Goal: Navigation & Orientation: Find specific page/section

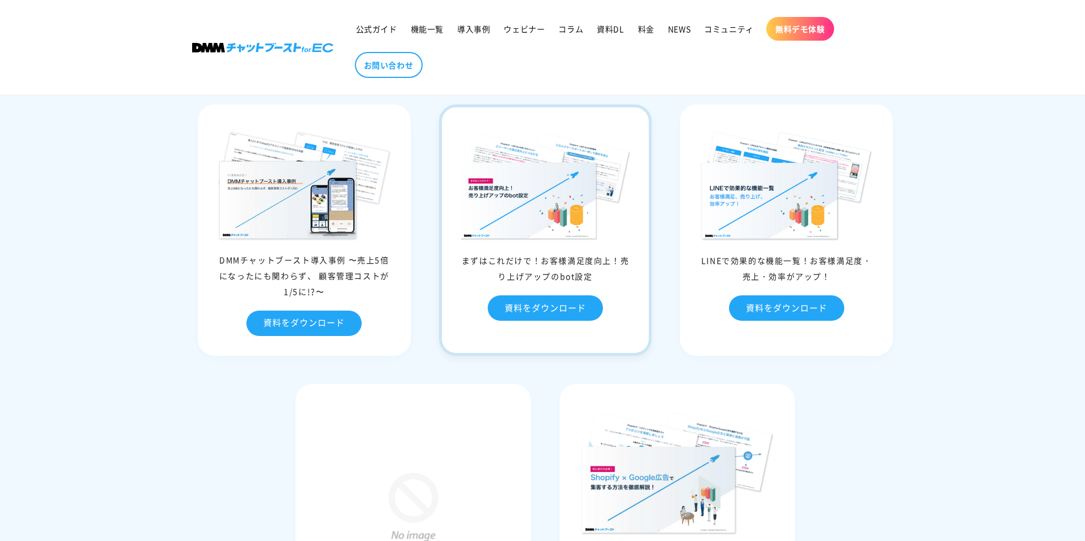
scroll to position [5851, 0]
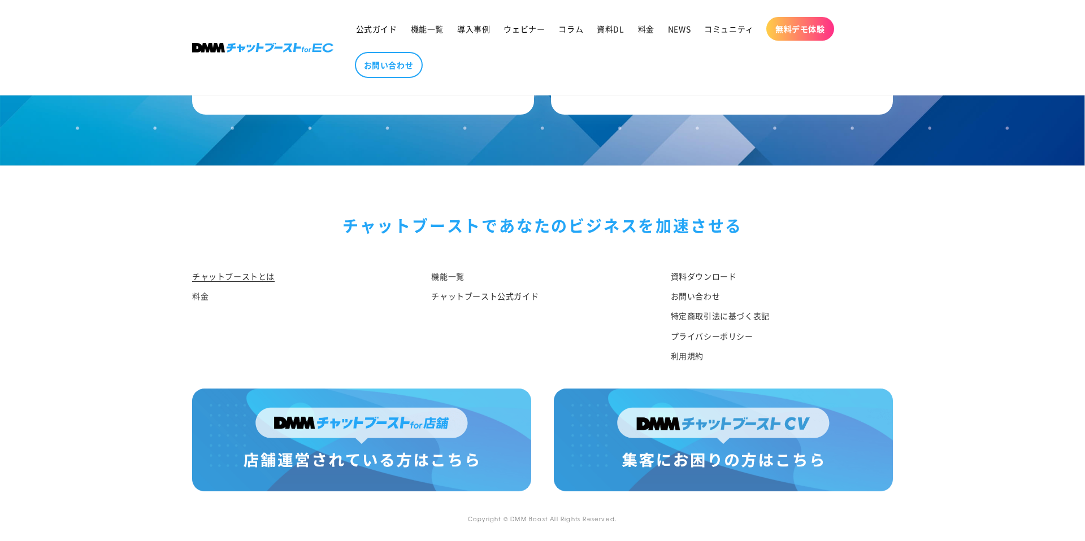
click at [544, 184] on div "チャットブーストで あなたのビジネスを加速させる チャットブーストとは 料金 機能一覧 チャットブースト公式ガイド 資料ダウンロード お問い合わせ 特定商取引…" at bounding box center [542, 277] width 757 height 223
click at [736, 450] on img at bounding box center [723, 440] width 339 height 103
click at [425, 365] on div "機能一覧 チャットブースト公式ガイド" at bounding box center [533, 320] width 239 height 104
drag, startPoint x: 419, startPoint y: 432, endPoint x: 458, endPoint y: 319, distance: 118.9
click at [419, 432] on img at bounding box center [361, 440] width 339 height 103
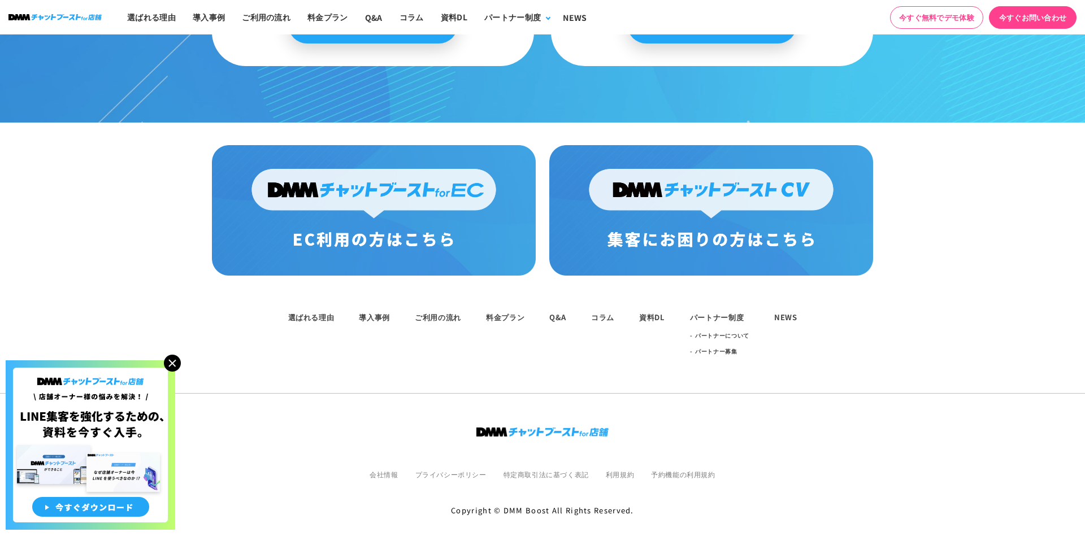
scroll to position [5877, 0]
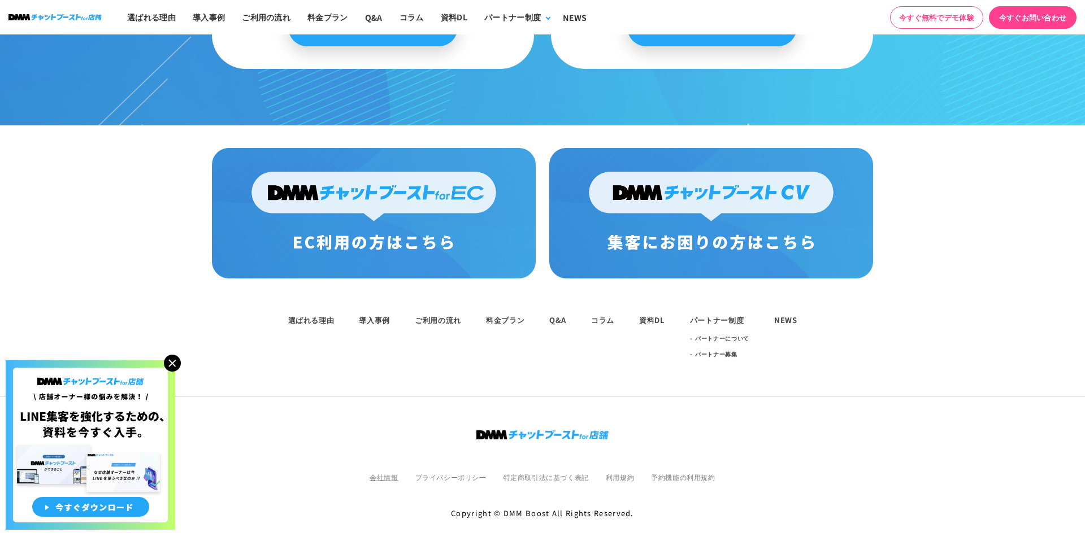
click at [388, 472] on link "会社情報" at bounding box center [384, 477] width 28 height 10
